Goal: Task Accomplishment & Management: Complete application form

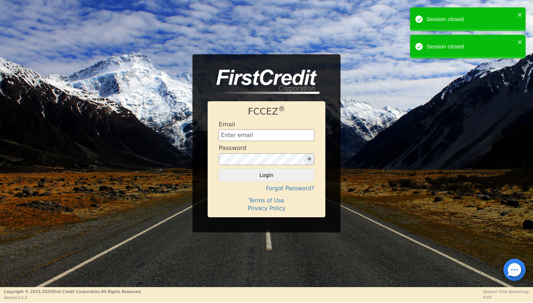
type input "[EMAIL_ADDRESS][DOMAIN_NAME]"
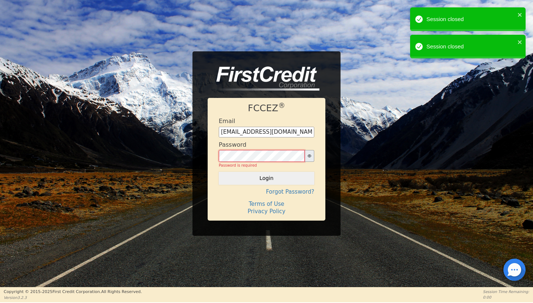
click at [266, 175] on button "Login" at bounding box center [266, 178] width 95 height 13
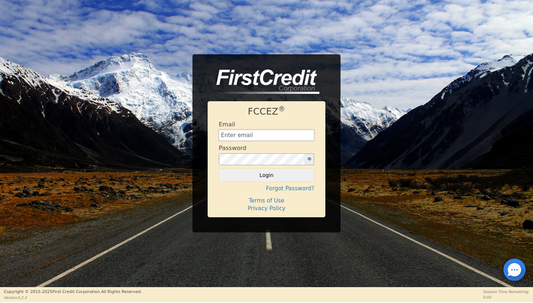
type input "[EMAIL_ADDRESS][DOMAIN_NAME]"
click at [313, 73] on img at bounding box center [264, 82] width 112 height 24
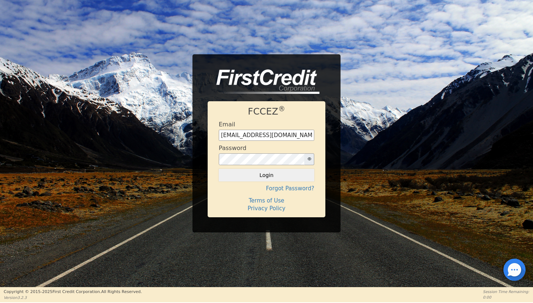
click at [313, 73] on img at bounding box center [264, 82] width 112 height 24
click at [262, 172] on button "Login" at bounding box center [266, 175] width 95 height 13
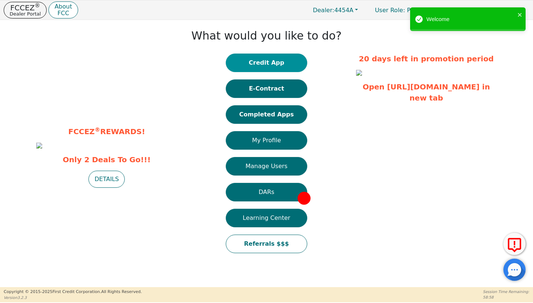
click at [278, 65] on button "Credit App" at bounding box center [266, 63] width 81 height 19
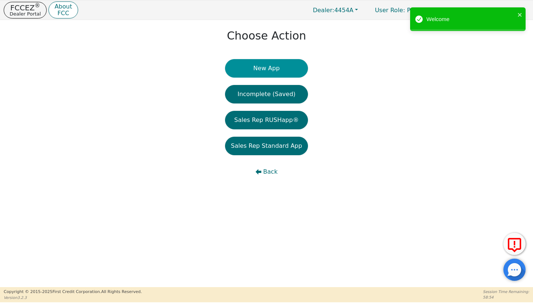
click at [279, 67] on button "New App" at bounding box center [266, 68] width 83 height 19
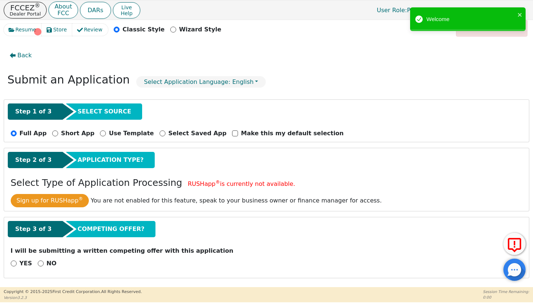
click at [523, 13] on div "Welcome" at bounding box center [467, 19] width 115 height 24
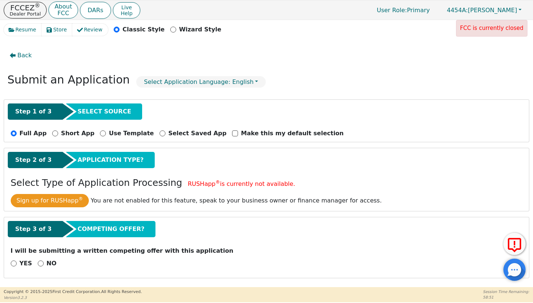
click at [41, 263] on input "NO" at bounding box center [41, 264] width 6 height 6
radio input "true"
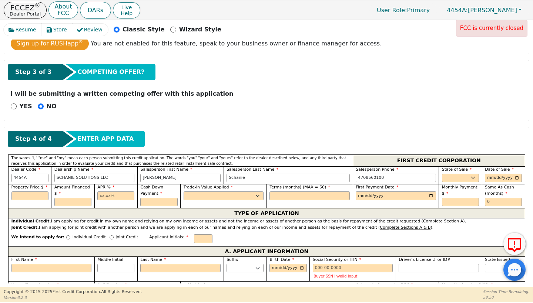
scroll to position [170, 0]
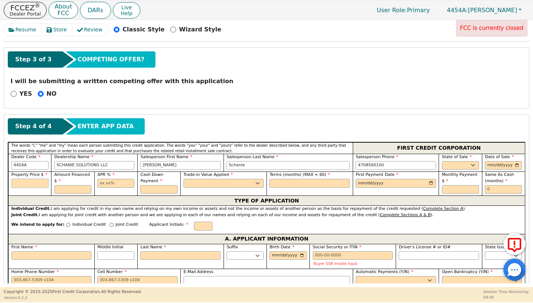
click at [40, 181] on input "text" at bounding box center [29, 183] width 37 height 9
type input "11895.00"
type input "13.99"
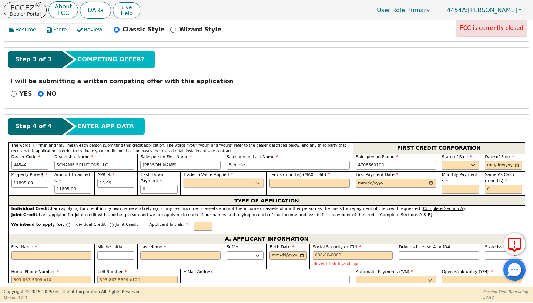
type input "0.00"
select select "n"
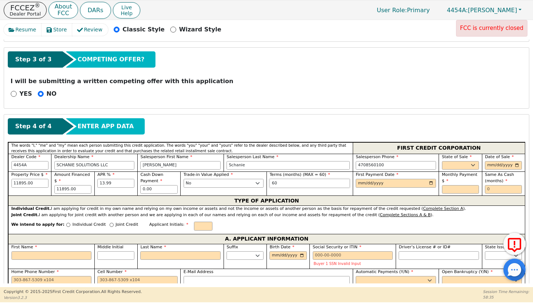
type input "60"
click at [362, 178] on label "First Payment Date" at bounding box center [396, 175] width 80 height 6
click at [359, 181] on input "date" at bounding box center [396, 183] width 80 height 9
type input "2025-12-01"
click at [459, 198] on div "TYPE OF APPLICATION" at bounding box center [266, 201] width 517 height 10
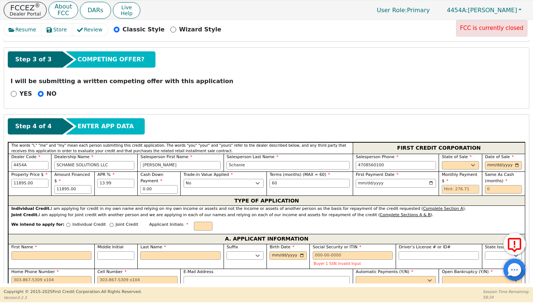
click at [458, 187] on input "text" at bounding box center [460, 189] width 37 height 9
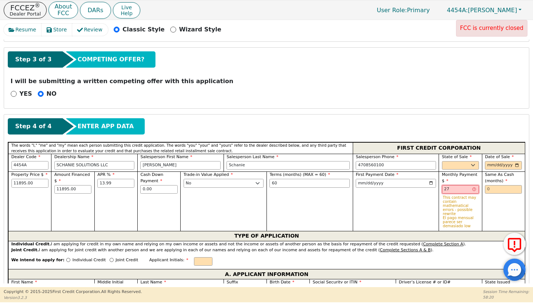
type input "2"
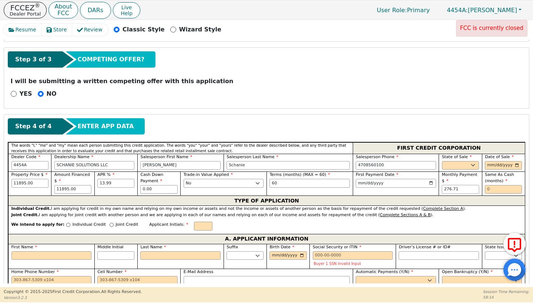
type input "276.71"
click at [492, 186] on input "text" at bounding box center [503, 189] width 37 height 9
type input "0"
